Goal: Transaction & Acquisition: Download file/media

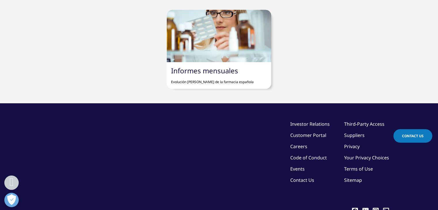
scroll to position [576, 0]
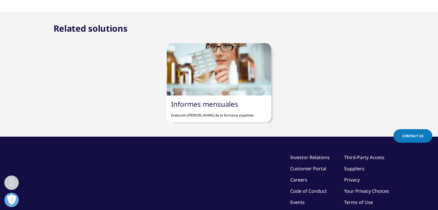
click at [197, 109] on link "Informes mensuales" at bounding box center [204, 103] width 67 height 9
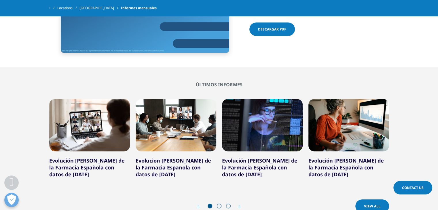
scroll to position [173, 0]
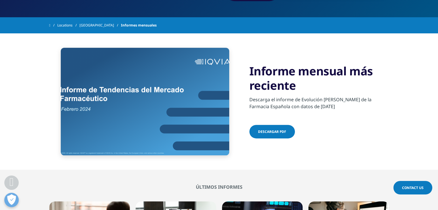
click at [260, 132] on span "Descargar pdf" at bounding box center [272, 131] width 28 height 5
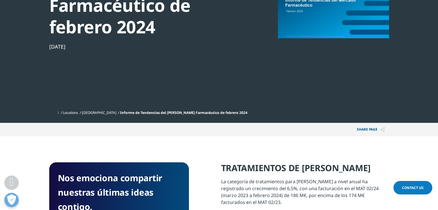
scroll to position [115, 0]
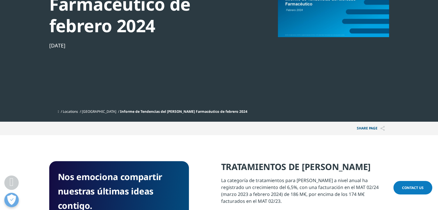
click at [147, 112] on span "Informe de Tendencias del Mercado Farmacéutico de febrero 2024" at bounding box center [183, 111] width 127 height 5
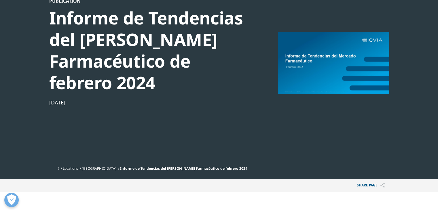
scroll to position [58, 0]
